Goal: Check status: Check status

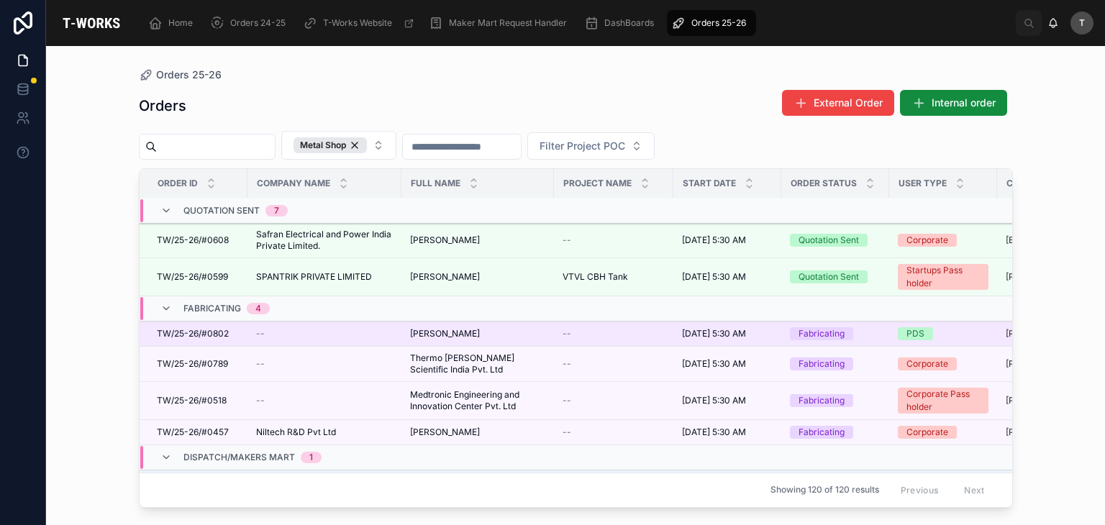
scroll to position [283, 0]
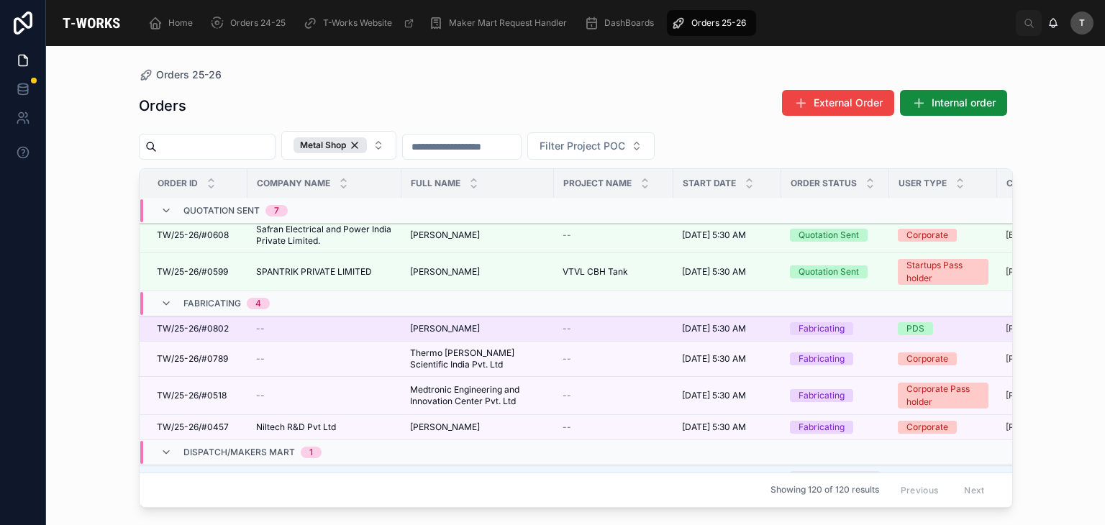
click at [425, 329] on span "[PERSON_NAME]" at bounding box center [445, 329] width 70 height 12
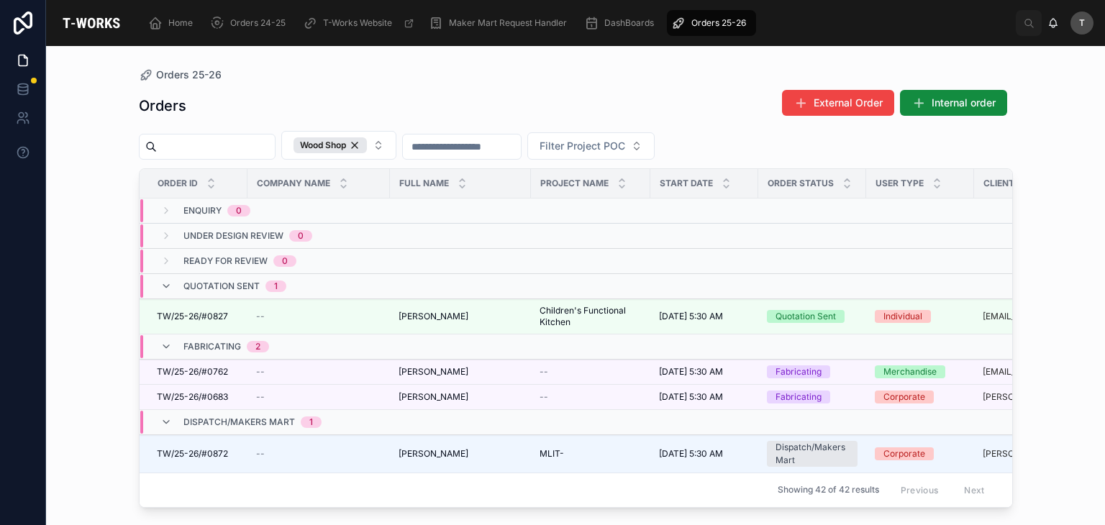
scroll to position [72, 0]
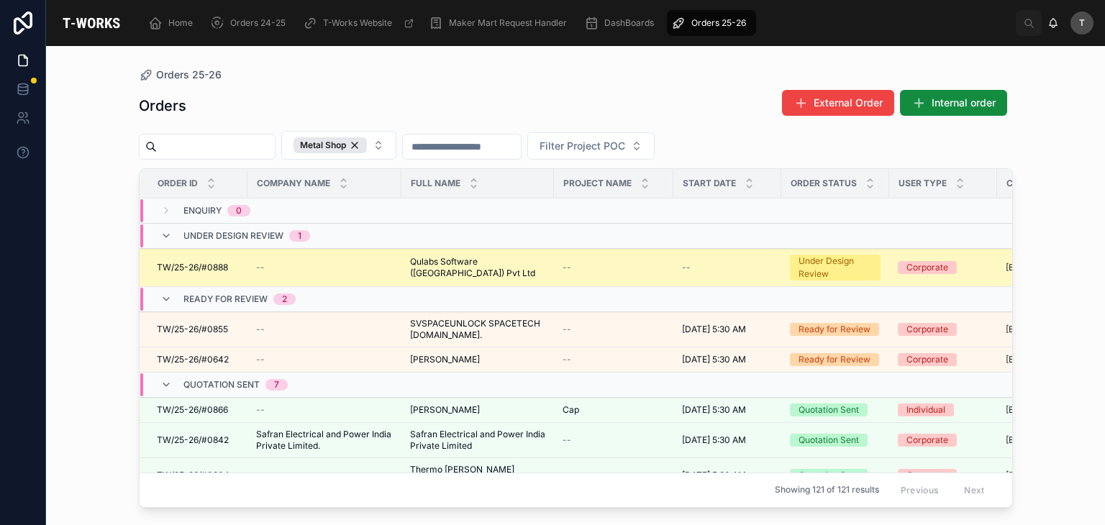
click at [450, 268] on span "Qulabs Software ([GEOGRAPHIC_DATA]) Pvt Ltd" at bounding box center [477, 267] width 135 height 23
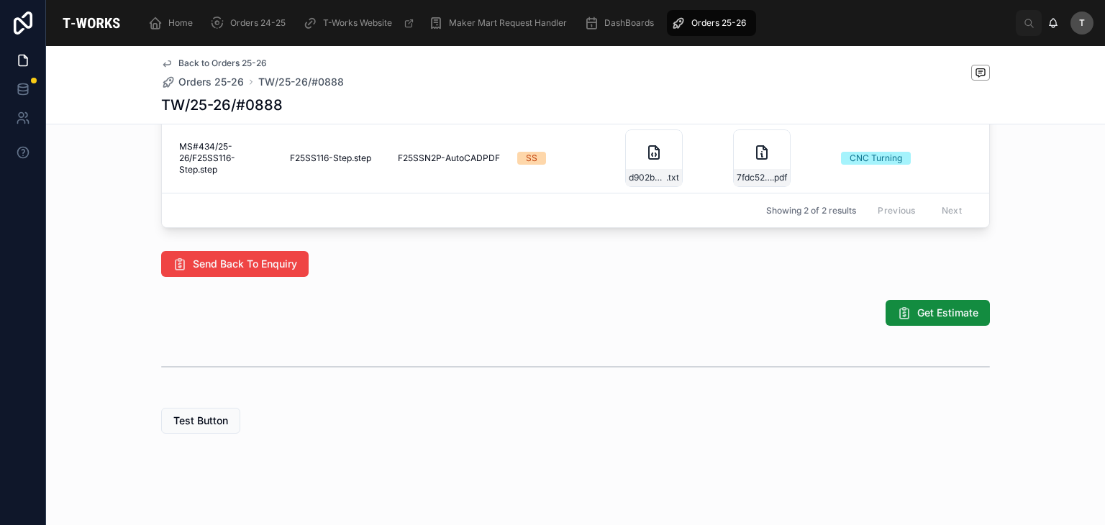
scroll to position [893, 0]
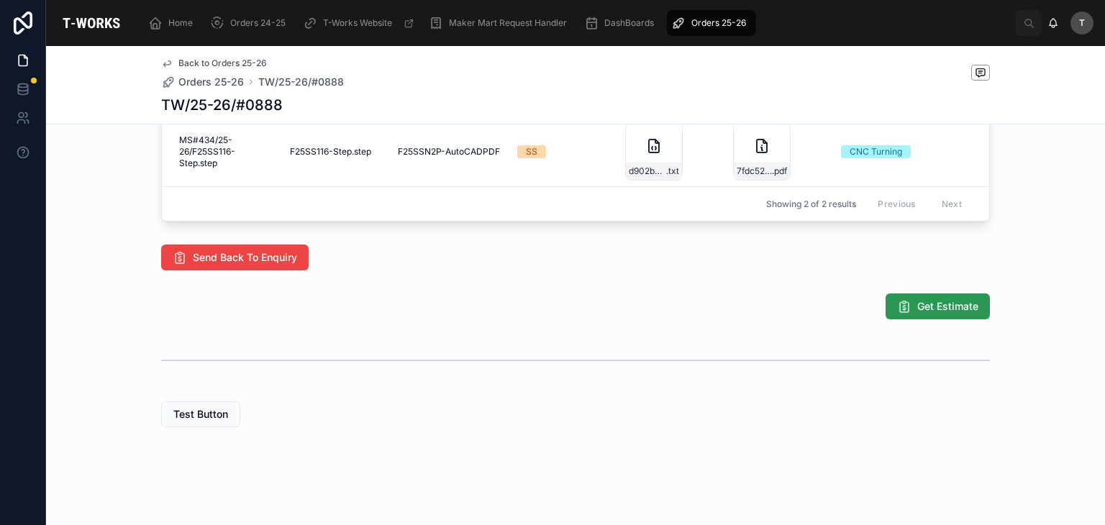
click at [929, 306] on span "Get Estimate" at bounding box center [947, 306] width 61 height 14
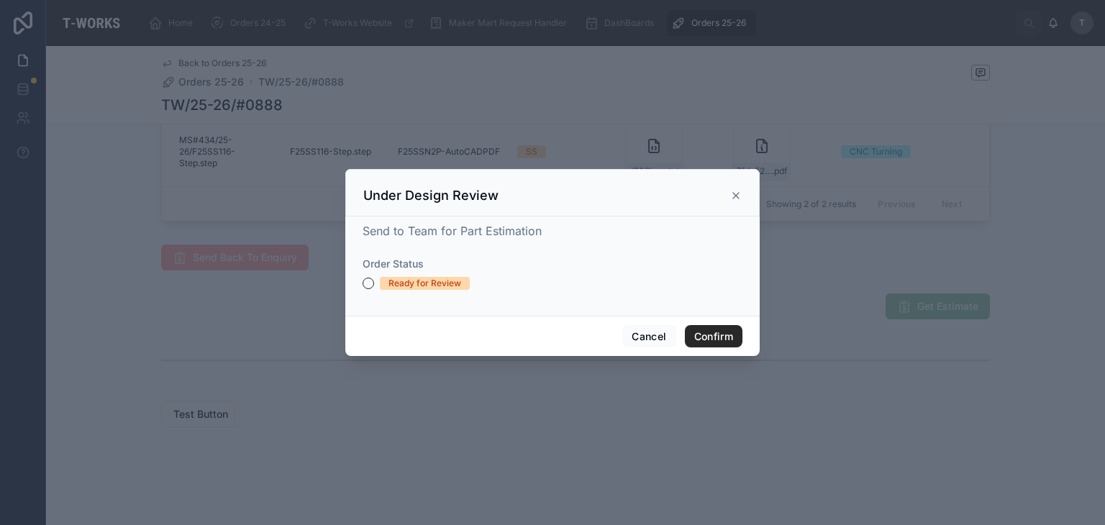
click at [449, 281] on div "Ready for Review" at bounding box center [424, 283] width 73 height 13
click at [374, 281] on button "Ready for Review" at bounding box center [369, 284] width 12 height 12
click at [702, 337] on button "Confirm" at bounding box center [714, 336] width 58 height 23
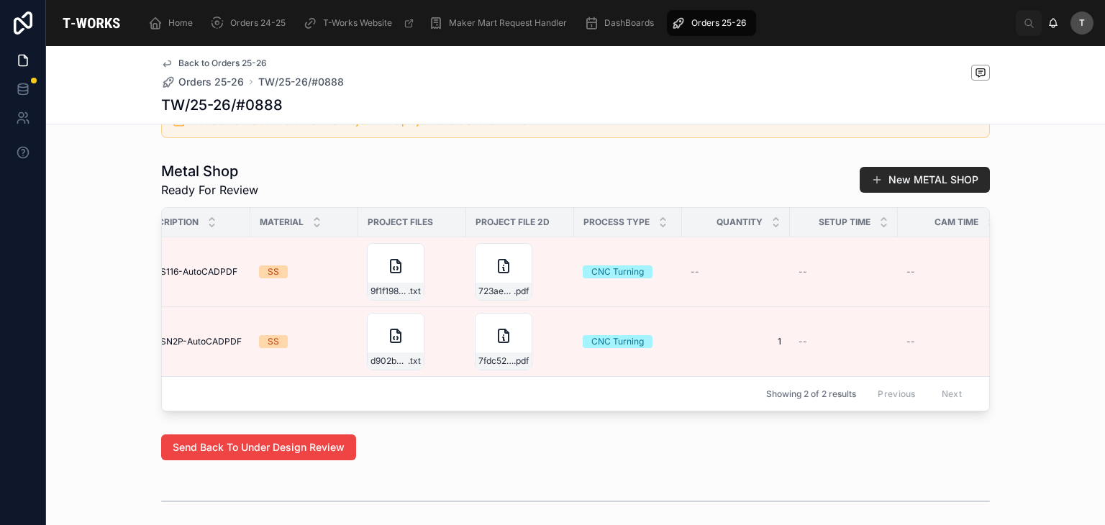
scroll to position [0, 587]
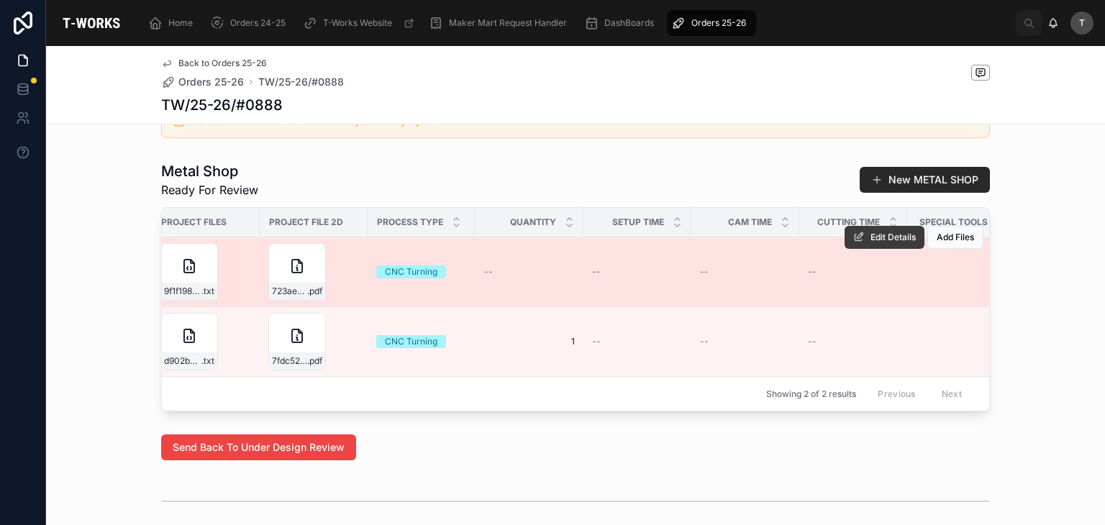
click at [874, 240] on button "Edit Details" at bounding box center [884, 237] width 80 height 23
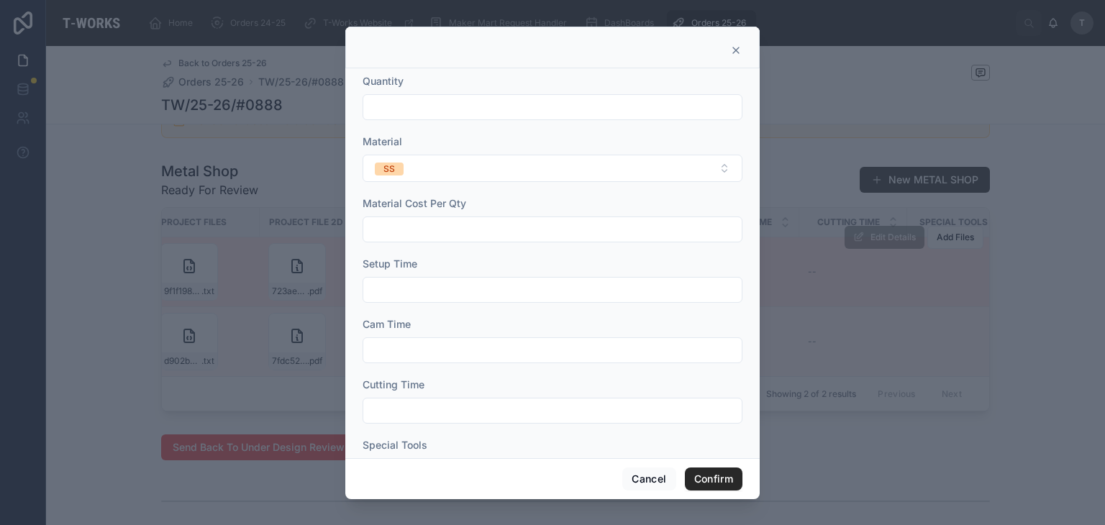
click at [401, 106] on input "text" at bounding box center [552, 107] width 378 height 20
type input "*"
click at [712, 486] on button "Confirm" at bounding box center [714, 479] width 58 height 23
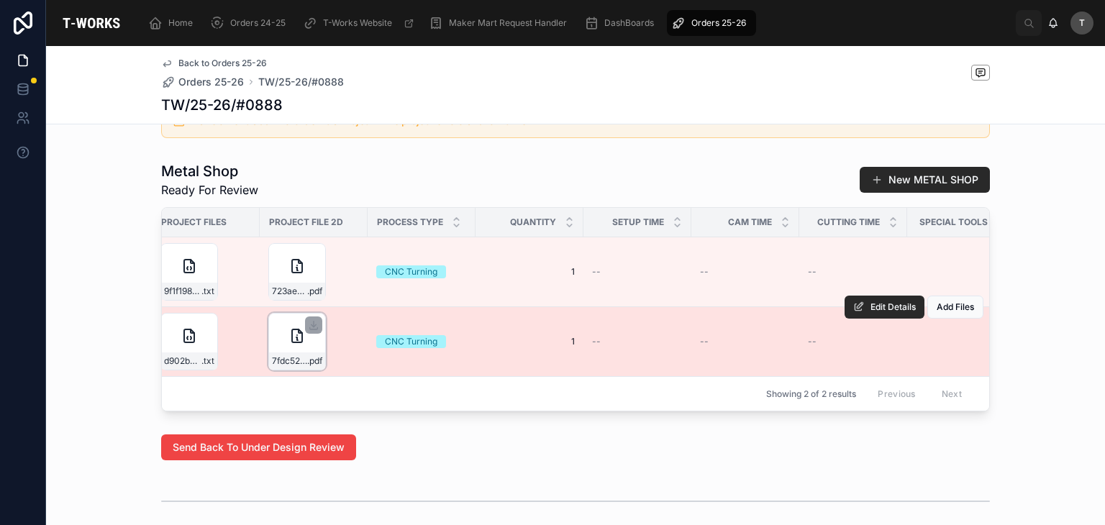
click at [288, 352] on div "7fdc52ba-653f-47ae-853a-ed50b187d2de-F25SSN2P-AutoCADPDF .pdf" at bounding box center [297, 360] width 56 height 17
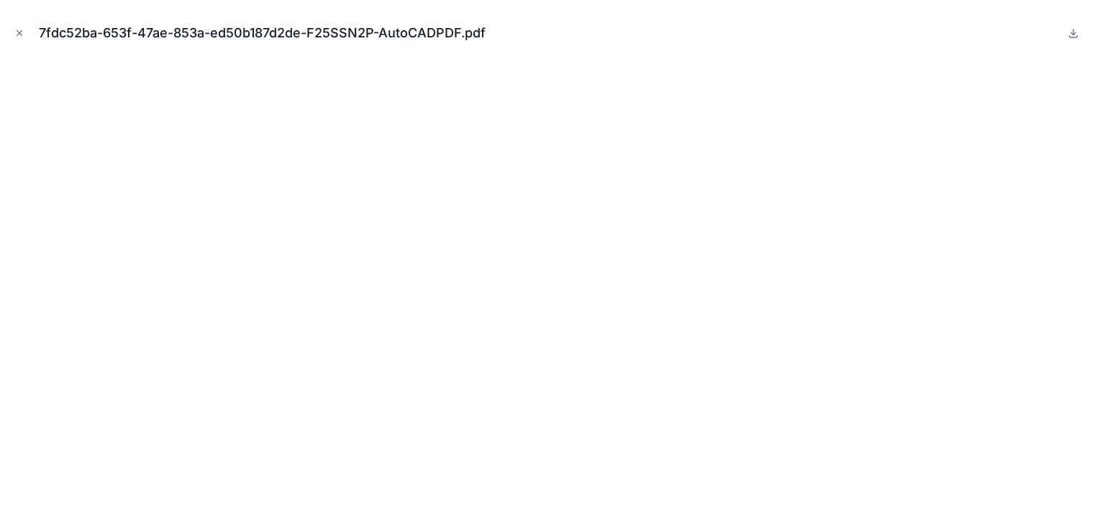
click at [14, 31] on button "Close modal" at bounding box center [20, 33] width 16 height 16
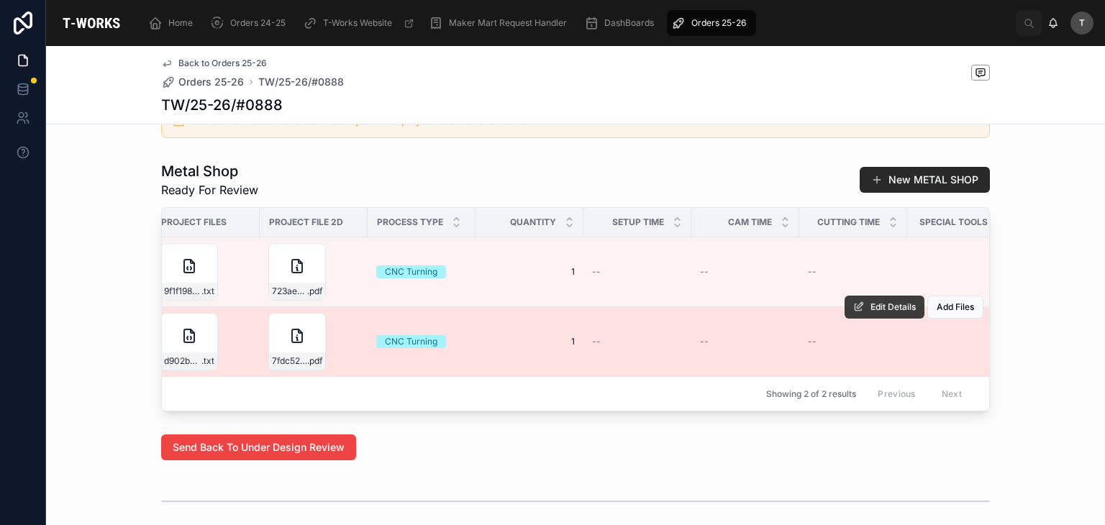
click at [887, 303] on span "Edit Details" at bounding box center [892, 307] width 45 height 12
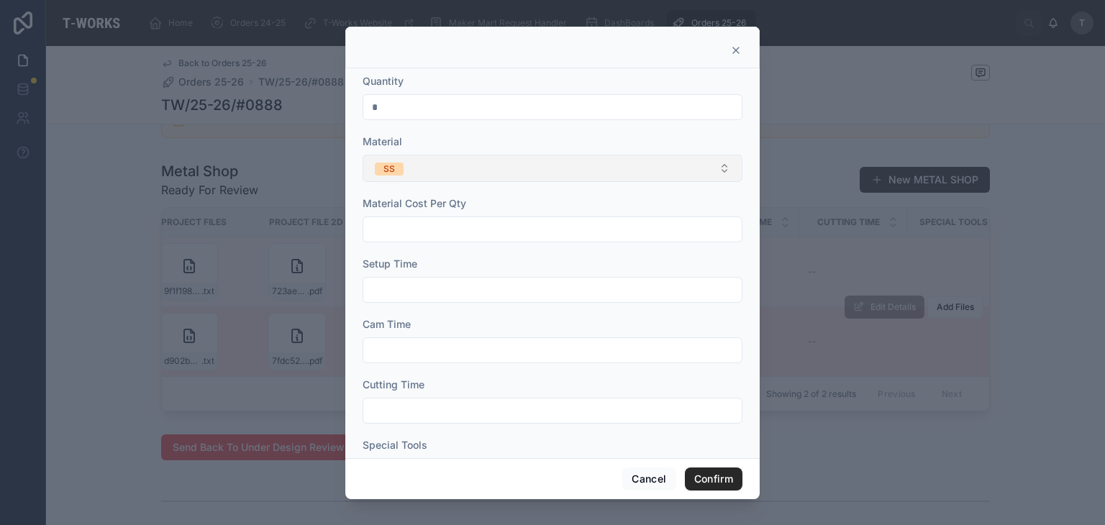
click at [416, 170] on button "SS" at bounding box center [553, 168] width 380 height 27
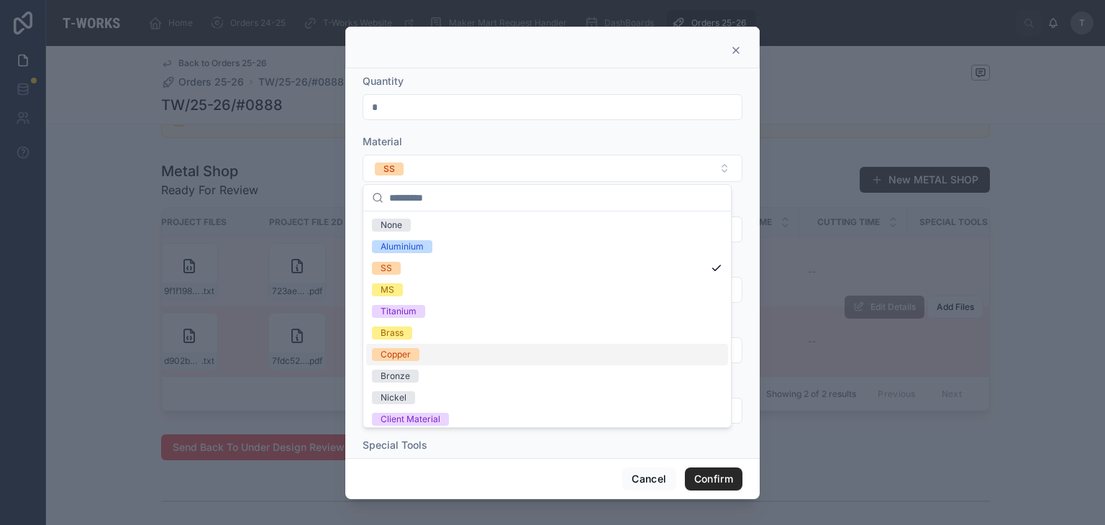
scroll to position [6, 0]
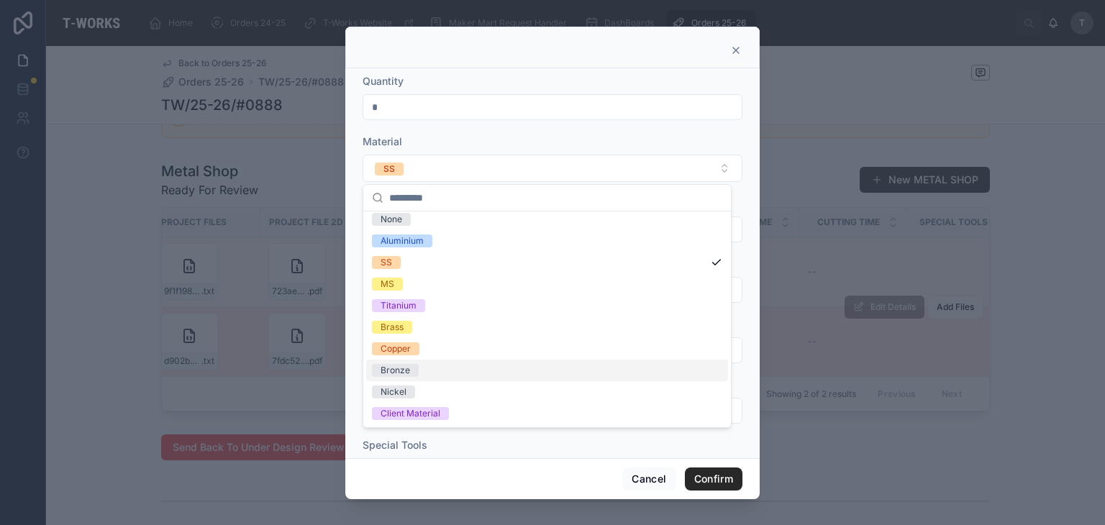
click at [414, 371] on span "Bronze" at bounding box center [395, 370] width 47 height 13
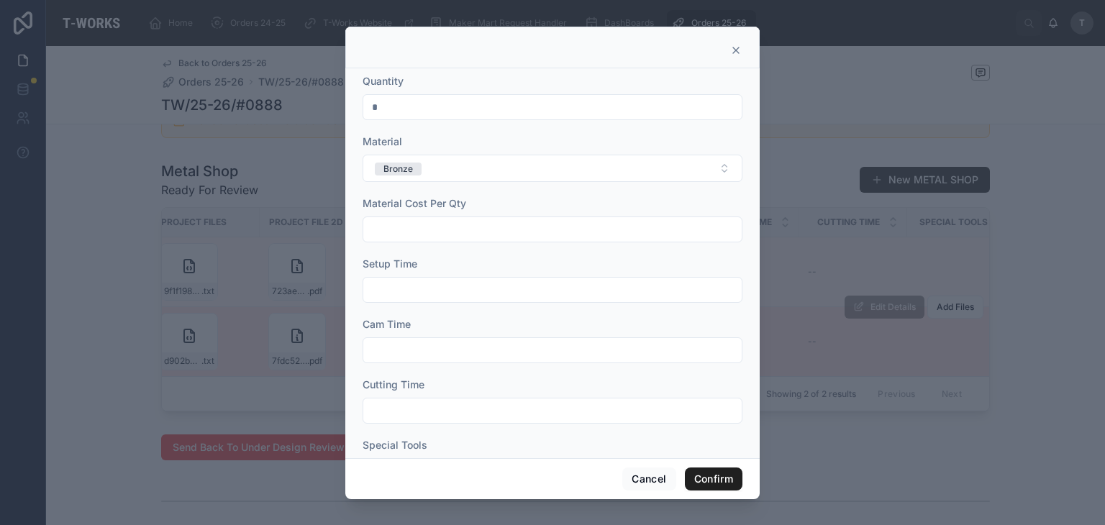
click at [724, 484] on button "Confirm" at bounding box center [714, 479] width 58 height 23
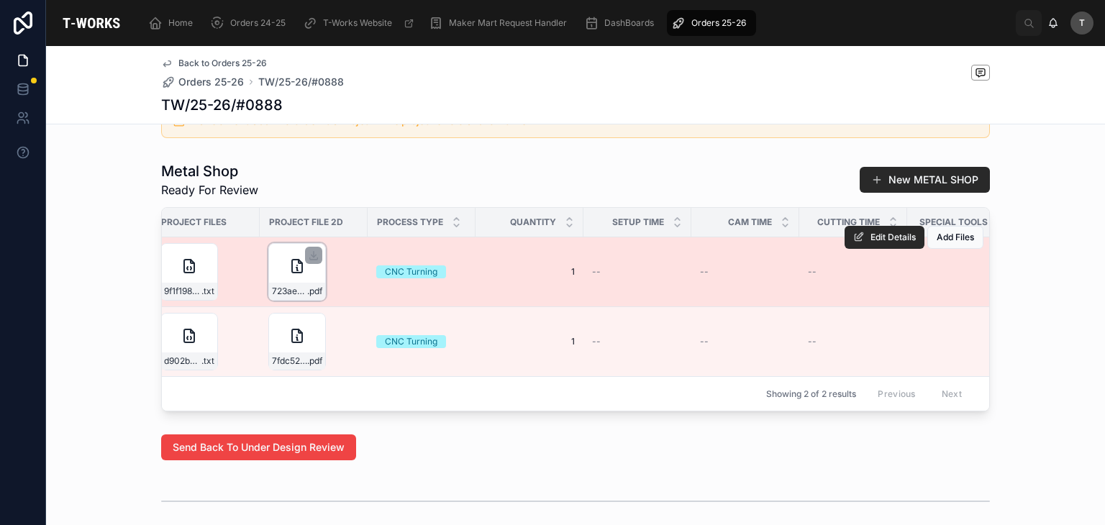
click at [302, 283] on div "723aed15-d84c-495a-9b88-75cd9ff93c4e-F25SS116-AutoCADPDF .pdf" at bounding box center [297, 291] width 56 height 17
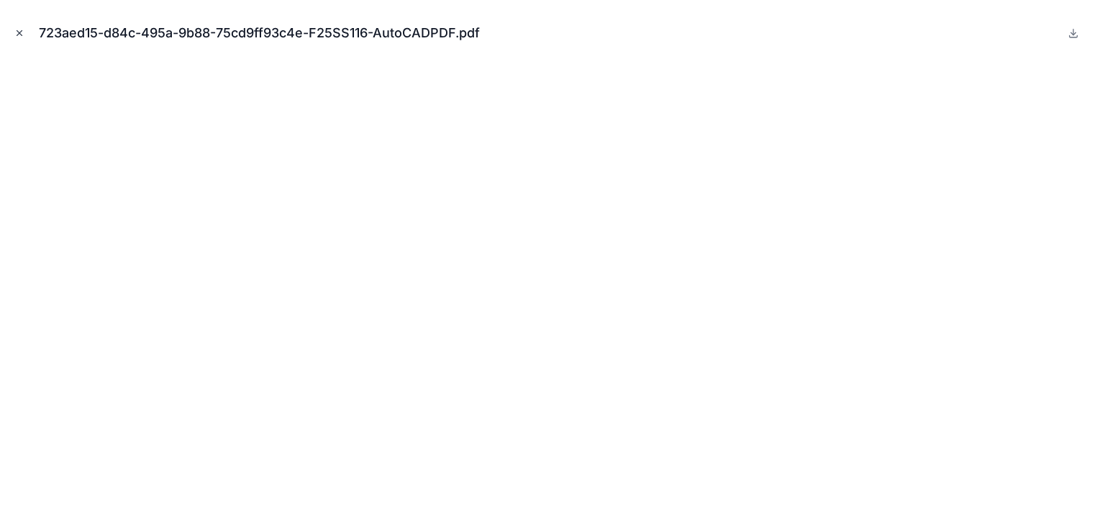
click at [23, 38] on button "Close modal" at bounding box center [20, 33] width 16 height 16
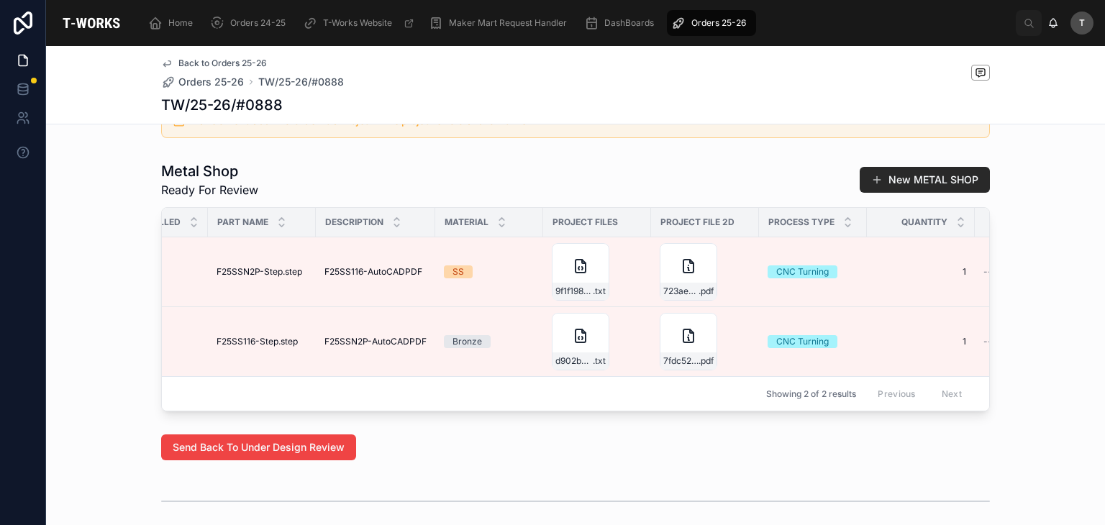
scroll to position [0, 197]
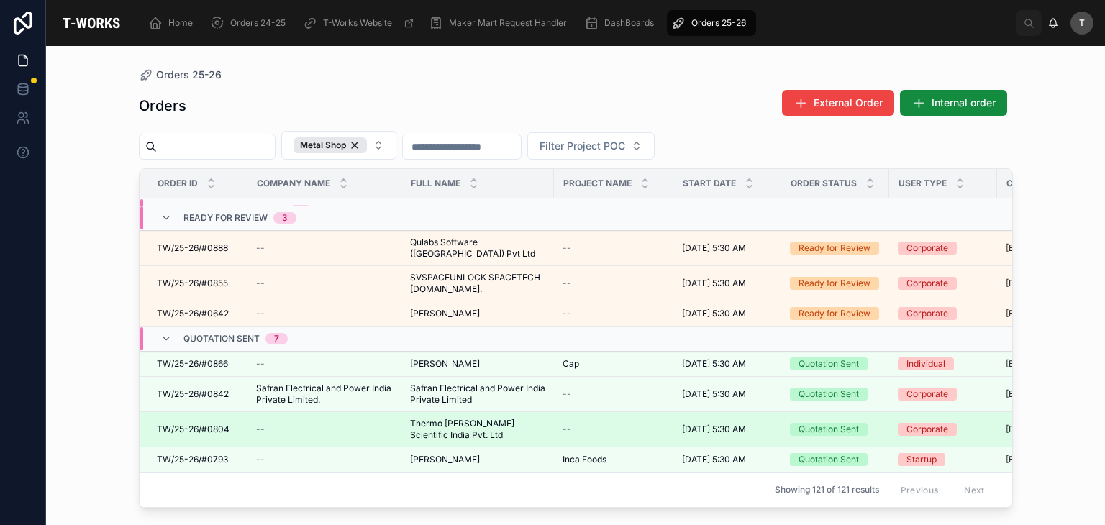
scroll to position [72, 0]
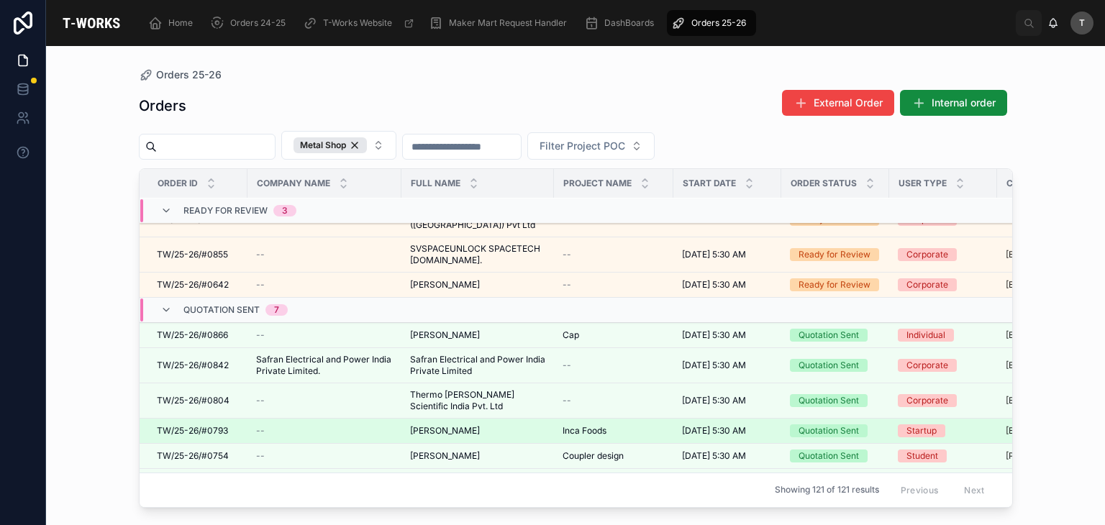
click at [418, 425] on span "[PERSON_NAME]" at bounding box center [445, 431] width 70 height 12
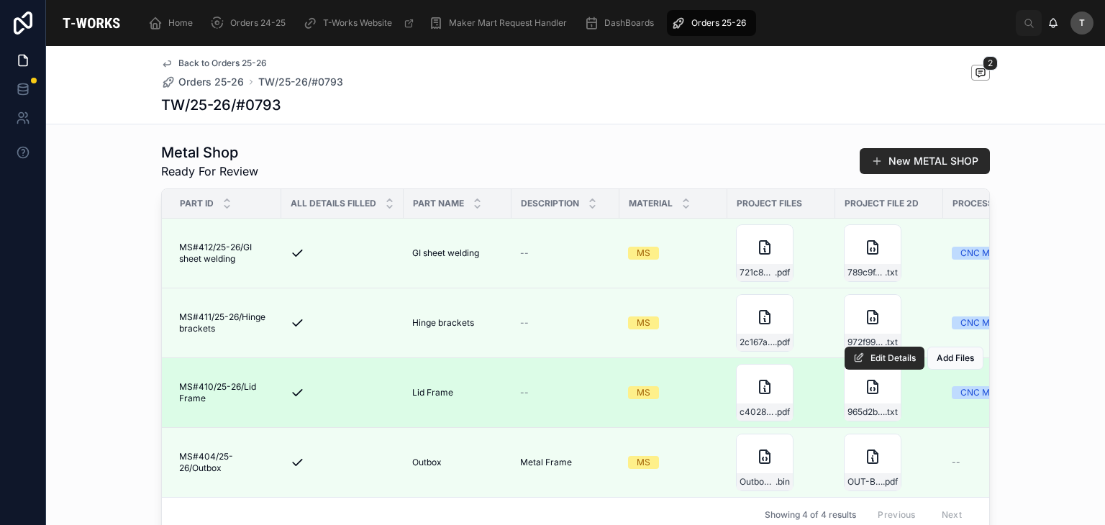
scroll to position [647, 0]
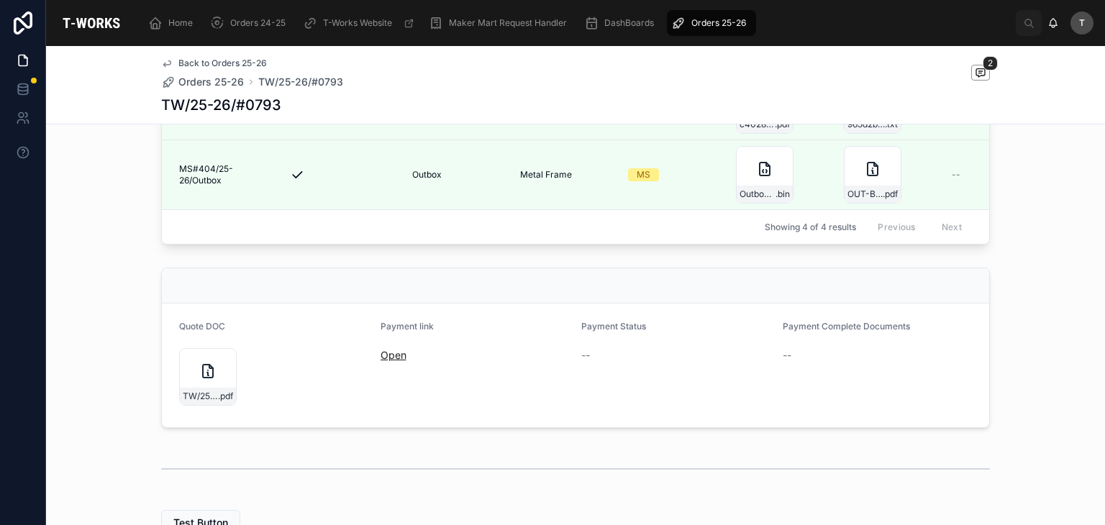
click at [388, 361] on link "Open" at bounding box center [393, 355] width 26 height 12
